Goal: Task Accomplishment & Management: Use online tool/utility

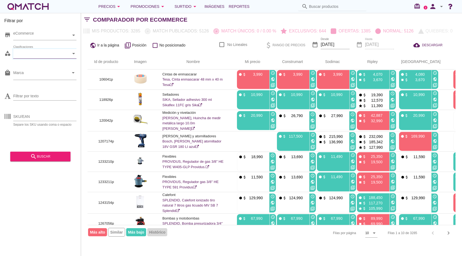
scroll to position [53, 0]
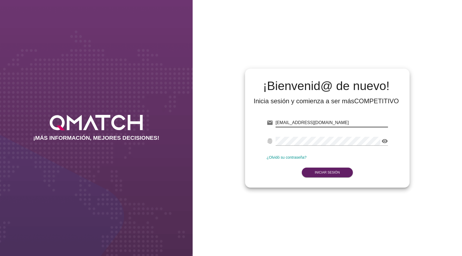
click at [284, 124] on input "[EMAIL_ADDRESS][DOMAIN_NAME]" at bounding box center [331, 122] width 112 height 9
type input "[EMAIL_ADDRESS][DOMAIN_NAME][PERSON_NAME]"
click at [333, 172] on strong "Iniciar Sesión" at bounding box center [326, 172] width 25 height 4
